Goal: Task Accomplishment & Management: Manage account settings

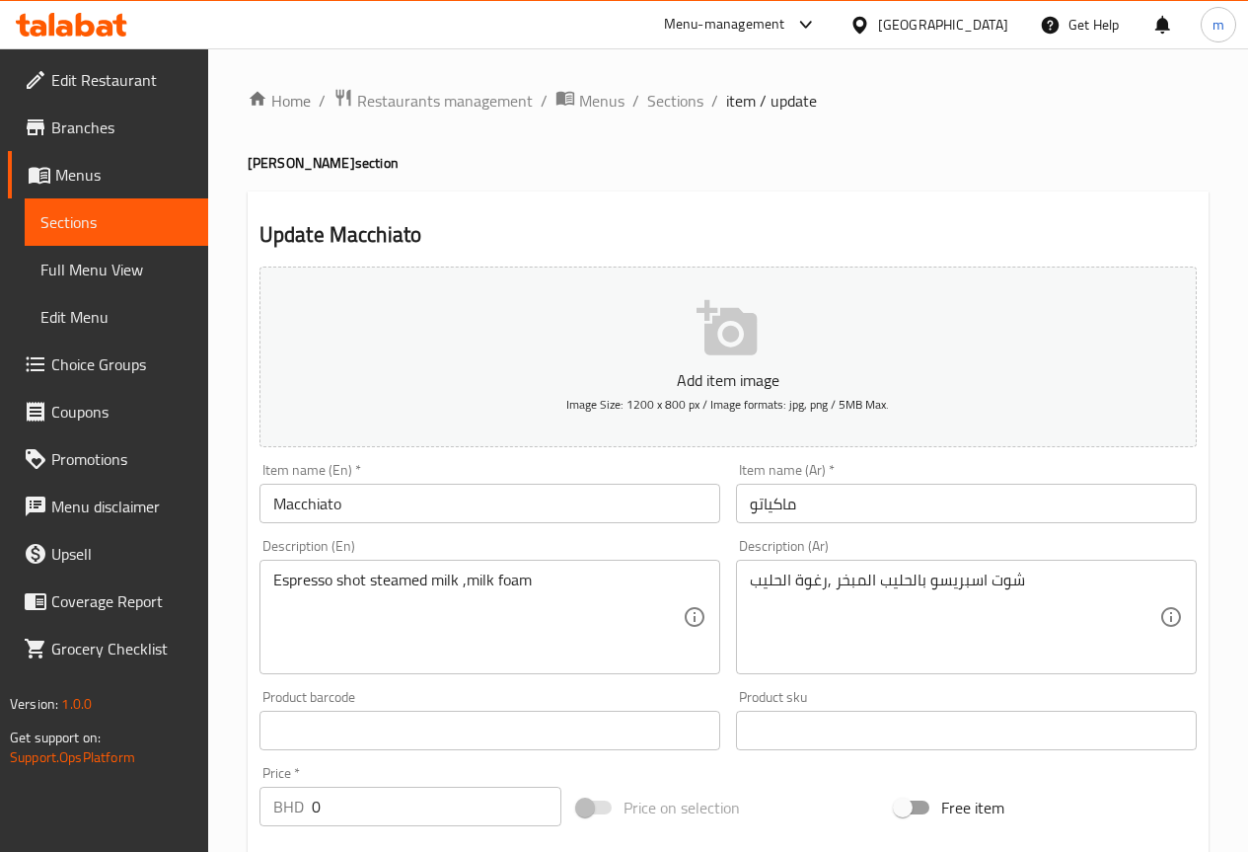
scroll to position [2571, 0]
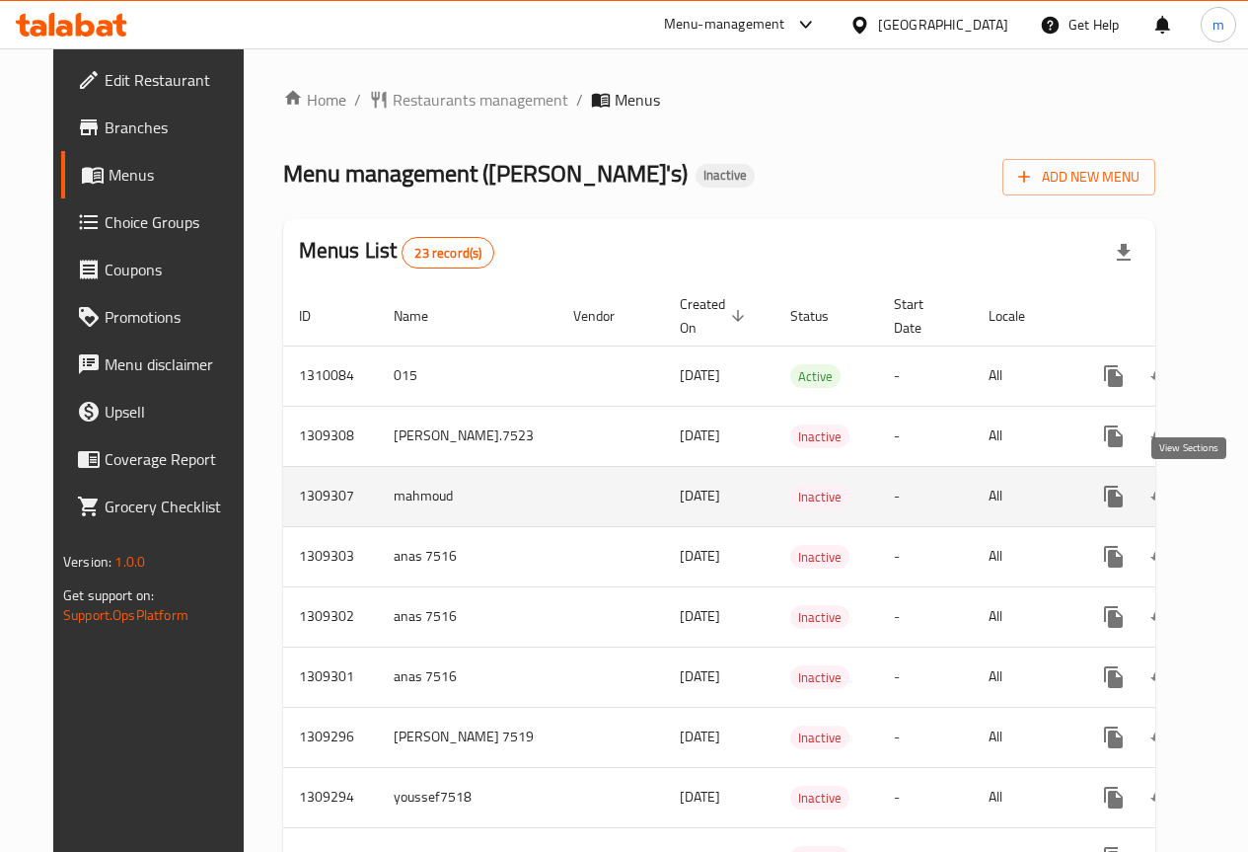
click at [1244, 498] on icon "enhanced table" at bounding box center [1256, 497] width 24 height 24
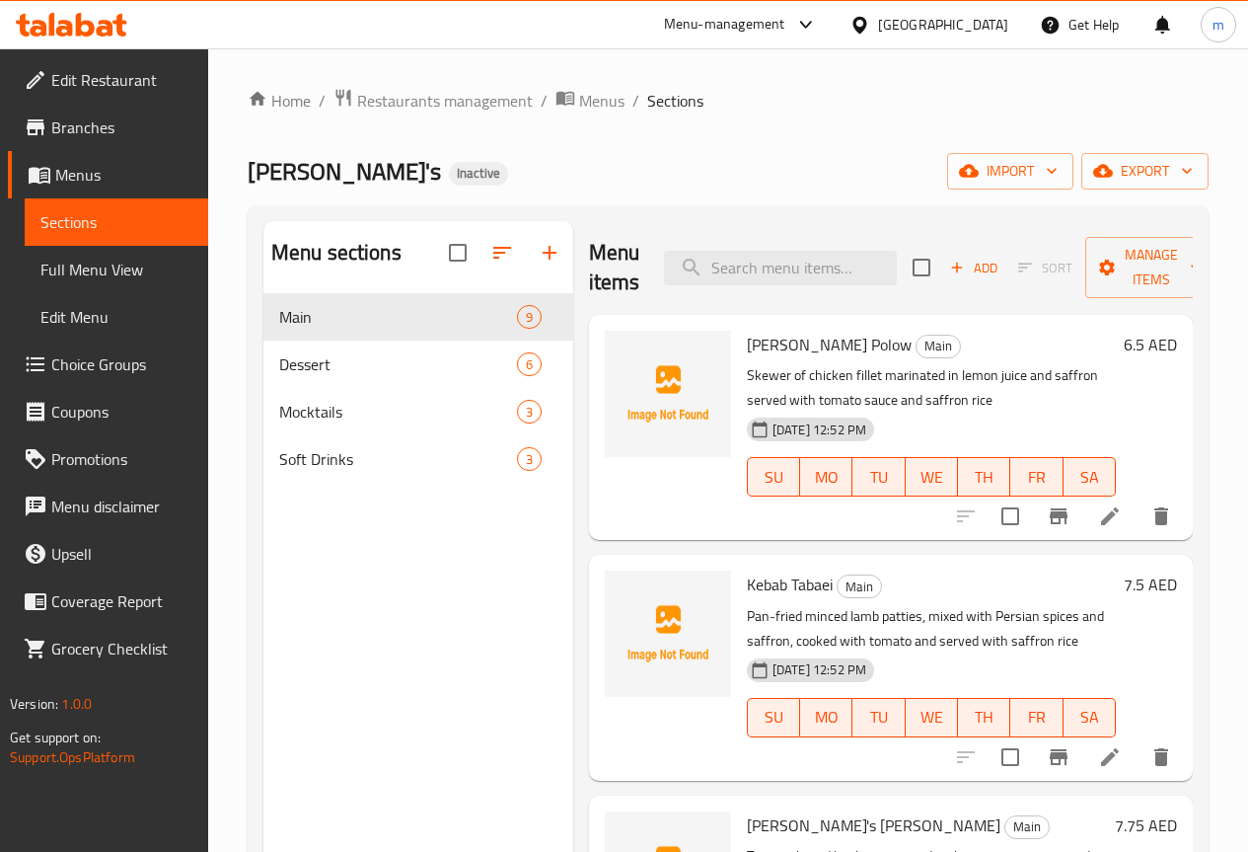
click at [1098, 504] on icon at bounding box center [1110, 516] width 24 height 24
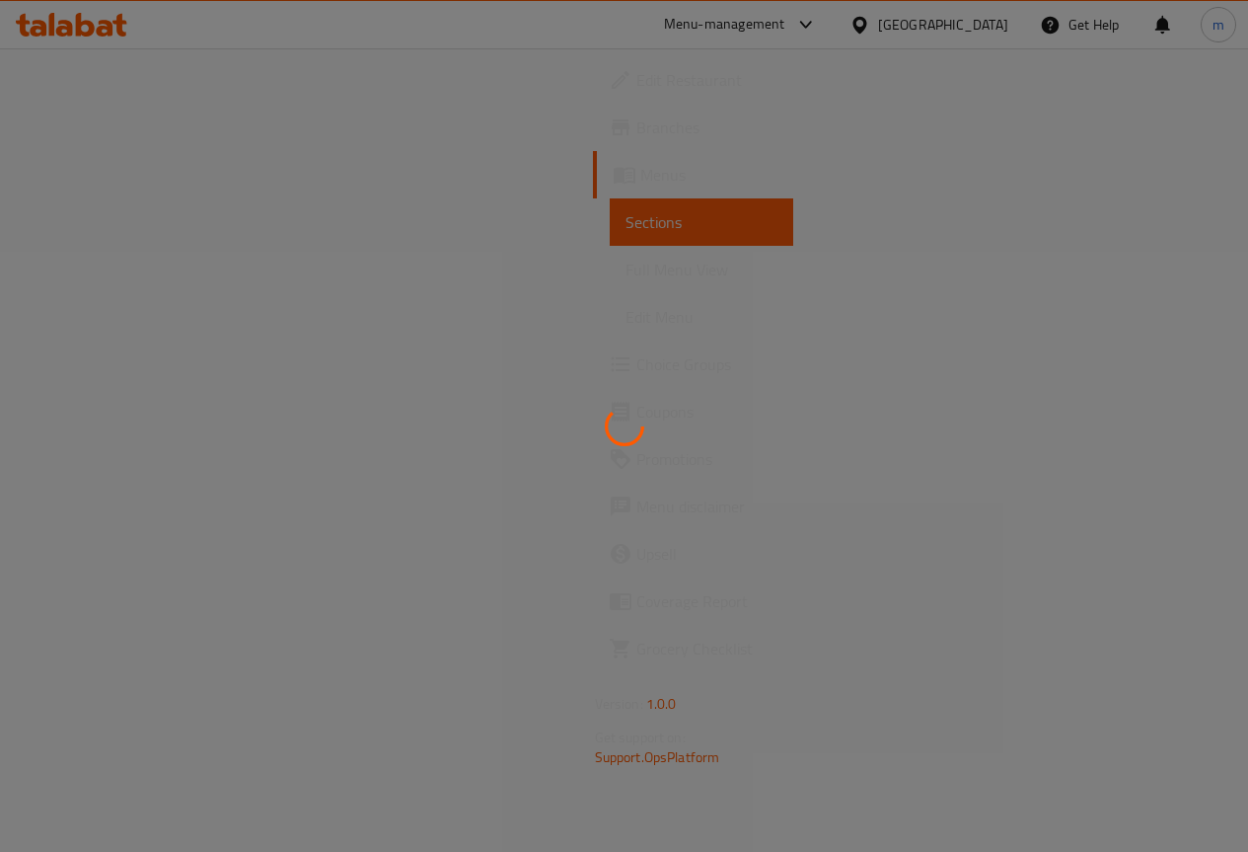
click at [1091, 504] on div at bounding box center [624, 426] width 1248 height 852
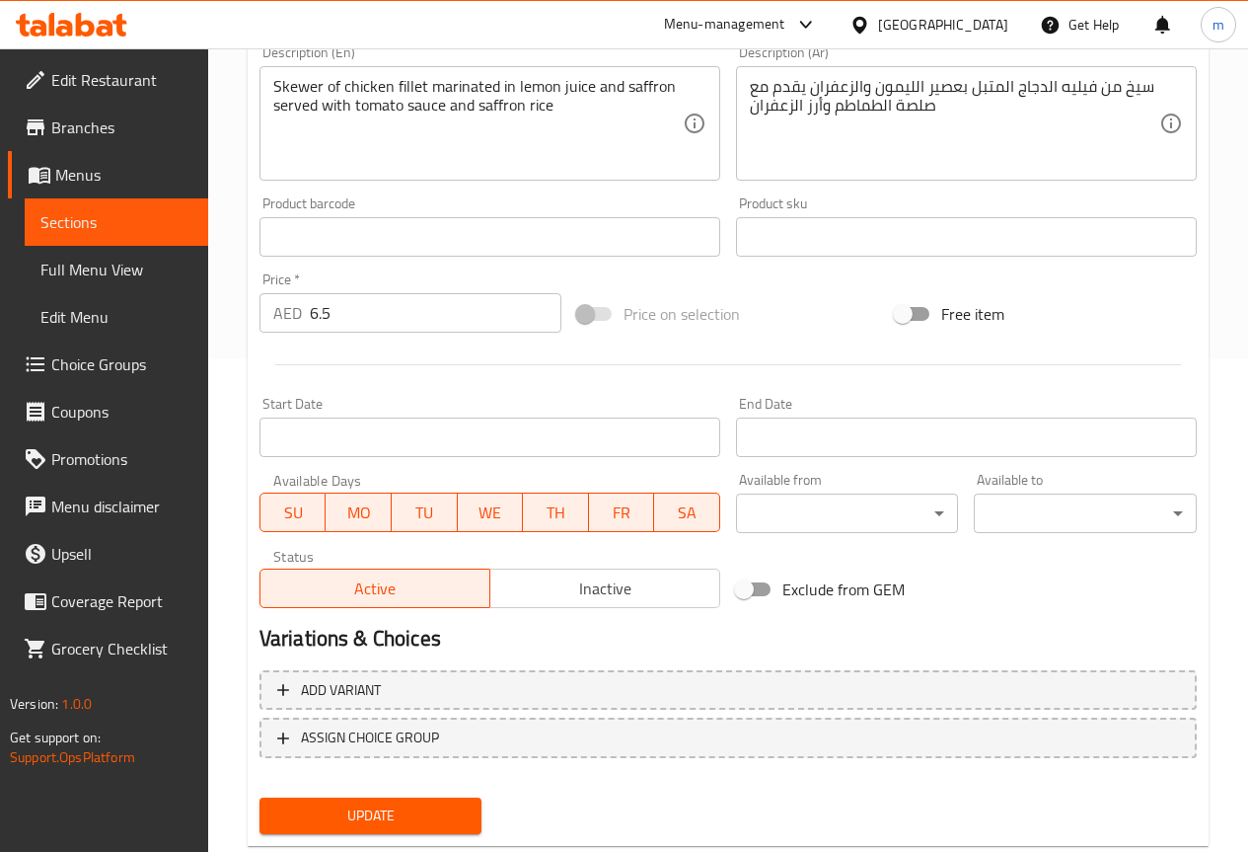
scroll to position [543, 0]
